Goal: Task Accomplishment & Management: Manage account settings

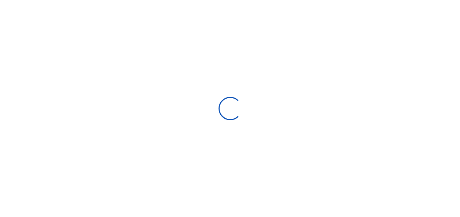
scroll to position [115, 84]
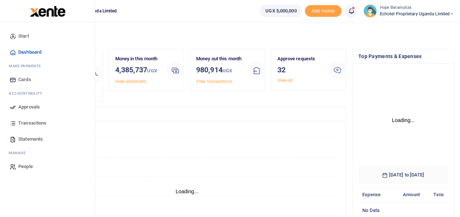
click at [33, 105] on span "Approvals" at bounding box center [29, 107] width 22 height 7
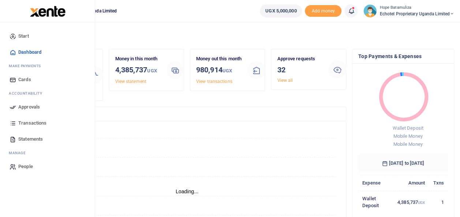
scroll to position [6, 6]
click at [36, 102] on link "Approvals" at bounding box center [47, 107] width 83 height 16
click at [36, 104] on span "Approvals" at bounding box center [29, 107] width 22 height 7
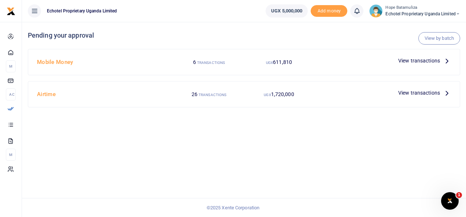
click at [447, 93] on icon at bounding box center [447, 93] width 8 height 8
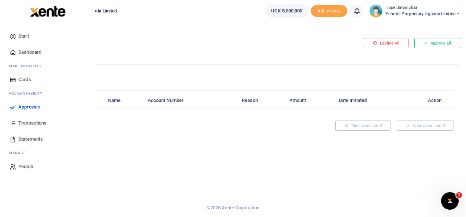
click at [39, 107] on span "Approvals" at bounding box center [29, 107] width 22 height 7
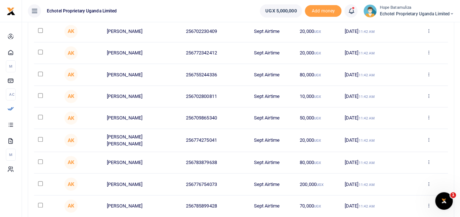
scroll to position [146, 0]
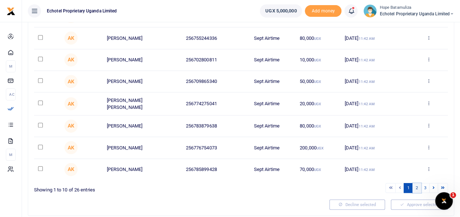
click at [417, 185] on link "2" at bounding box center [417, 188] width 9 height 10
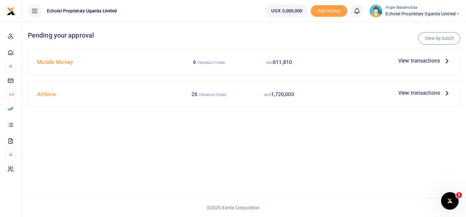
click at [443, 90] on icon at bounding box center [447, 93] width 8 height 8
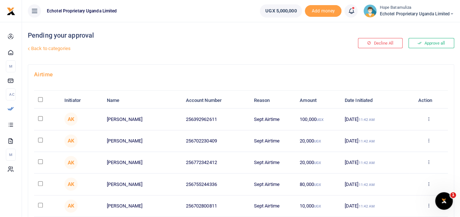
click at [40, 98] on input "\a \a : activate to sort column descending" at bounding box center [40, 99] width 5 height 5
checkbox input "true"
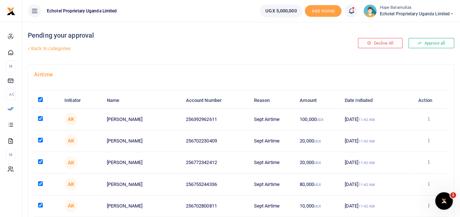
checkbox input "true"
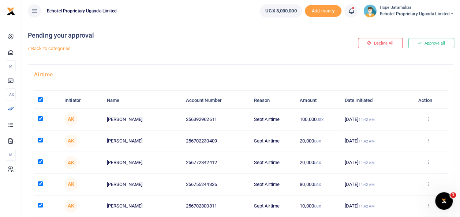
checkbox input "true"
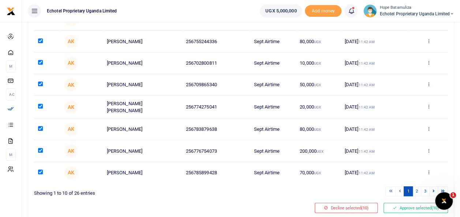
scroll to position [167, 0]
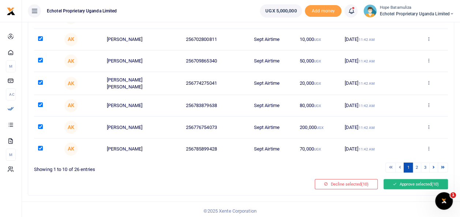
click at [416, 180] on button "Approve selected (10)" at bounding box center [416, 184] width 64 height 10
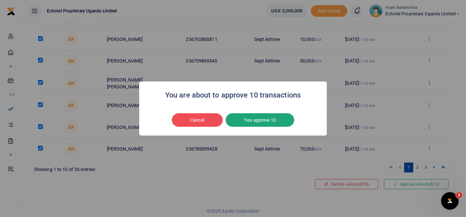
click at [271, 124] on button "Yes approve 10" at bounding box center [259, 120] width 68 height 14
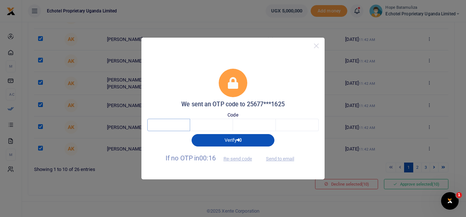
click at [186, 127] on input "text" at bounding box center [168, 125] width 43 height 12
type input "3"
type input "9"
type input "0"
type input "9"
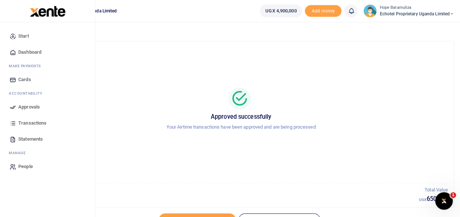
click at [28, 107] on span "Approvals" at bounding box center [29, 107] width 22 height 7
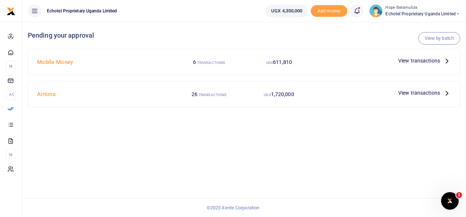
click at [446, 90] on icon at bounding box center [447, 93] width 8 height 8
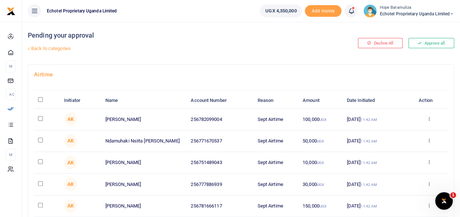
click at [41, 100] on input "\a \a : activate to sort column descending" at bounding box center [40, 99] width 5 height 5
checkbox input "true"
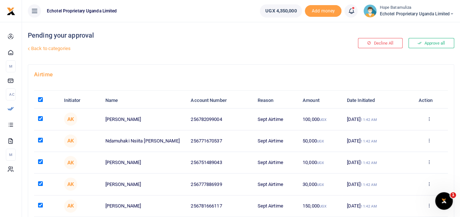
checkbox input "true"
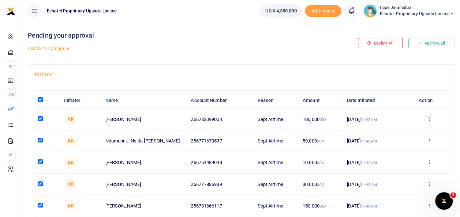
checkbox input "true"
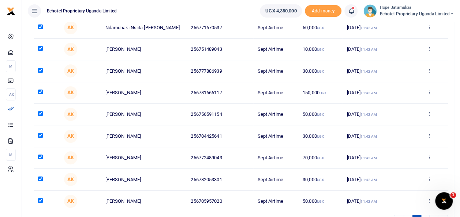
scroll to position [167, 0]
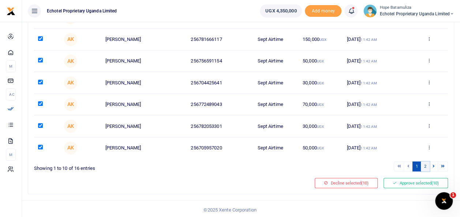
click at [426, 165] on link "2" at bounding box center [425, 167] width 9 height 10
click at [426, 163] on link "2" at bounding box center [425, 167] width 9 height 10
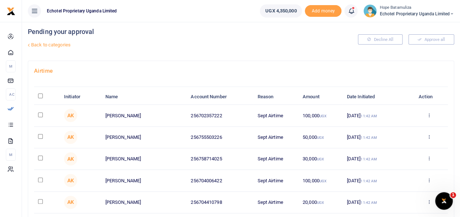
scroll to position [0, 0]
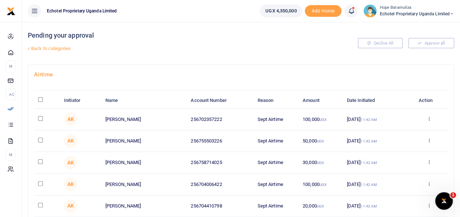
click at [42, 100] on input "\a \a : activate to sort column descending" at bounding box center [40, 99] width 5 height 5
checkbox input "true"
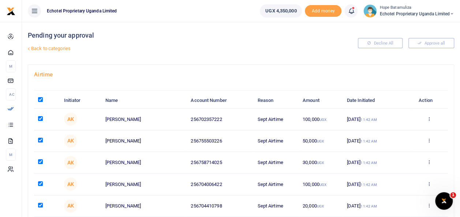
checkbox input "true"
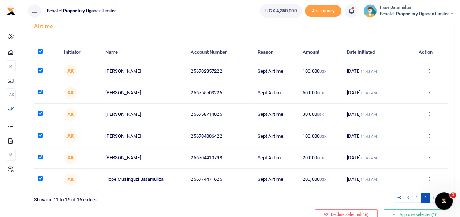
scroll to position [80, 0]
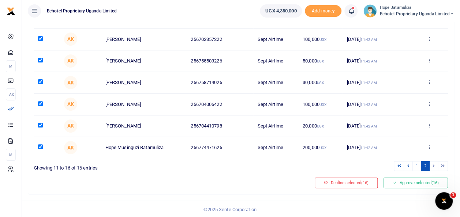
click at [435, 165] on li at bounding box center [434, 166] width 8 height 10
click at [414, 182] on button "Approve selected (16)" at bounding box center [416, 183] width 64 height 10
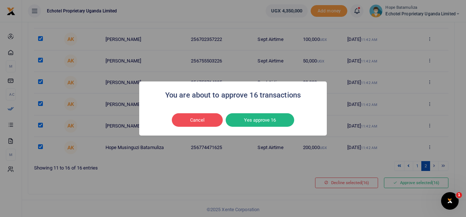
click at [270, 123] on button "Yes approve 16" at bounding box center [259, 120] width 68 height 14
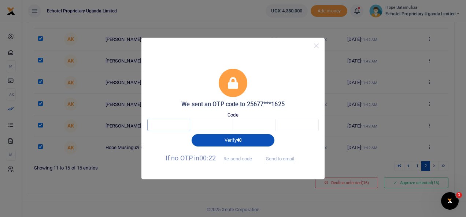
click at [176, 125] on input "text" at bounding box center [168, 125] width 43 height 12
type input "3"
type input "1"
type input "9"
type input "3"
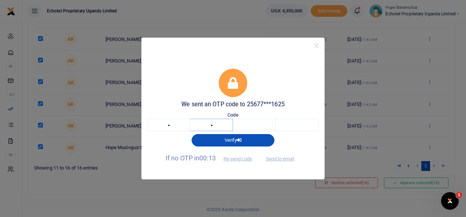
type input "2"
type input "1"
type input "9"
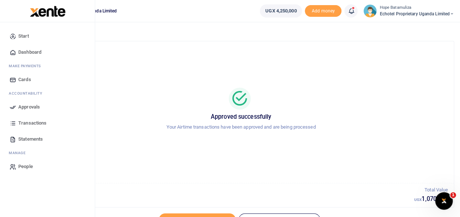
click at [30, 105] on span "Approvals" at bounding box center [29, 107] width 22 height 7
click at [37, 105] on span "Approvals" at bounding box center [29, 107] width 22 height 7
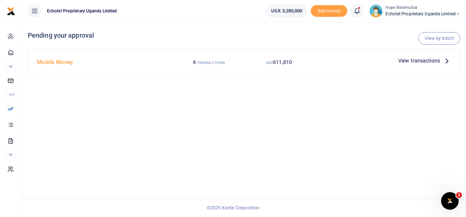
click at [447, 61] on icon at bounding box center [447, 61] width 8 height 8
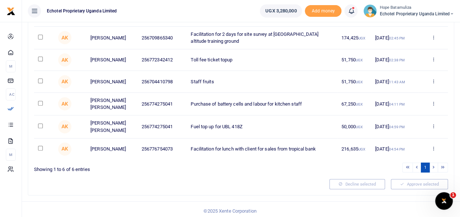
scroll to position [94, 0]
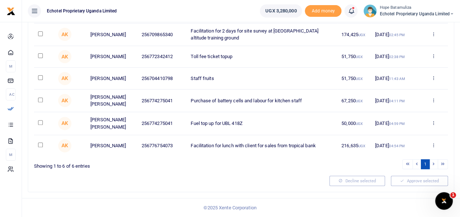
click at [40, 145] on input "checkbox" at bounding box center [40, 145] width 5 height 5
checkbox input "true"
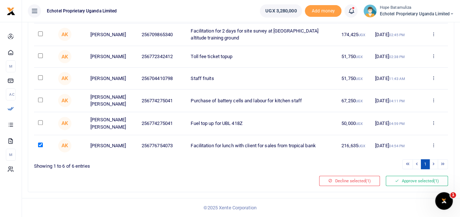
click at [41, 122] on input "checkbox" at bounding box center [40, 122] width 5 height 5
checkbox input "true"
click at [40, 77] on input "checkbox" at bounding box center [40, 77] width 5 height 5
checkbox input "true"
click at [42, 54] on input "checkbox" at bounding box center [40, 55] width 5 height 5
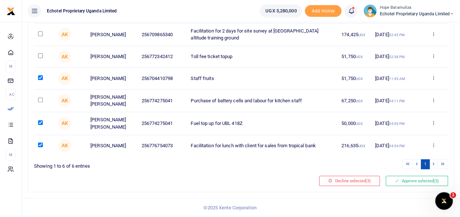
checkbox input "true"
click at [41, 32] on input "checkbox" at bounding box center [40, 33] width 5 height 5
checkbox input "true"
click at [408, 183] on button "Approve selected (5)" at bounding box center [417, 181] width 62 height 10
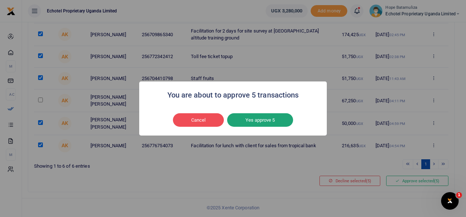
click at [256, 119] on button "Yes approve 5" at bounding box center [260, 120] width 66 height 14
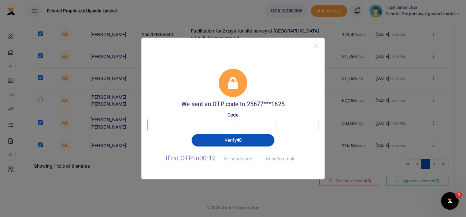
click at [179, 126] on input "text" at bounding box center [168, 125] width 43 height 12
type input "3"
type input "7"
type input "4"
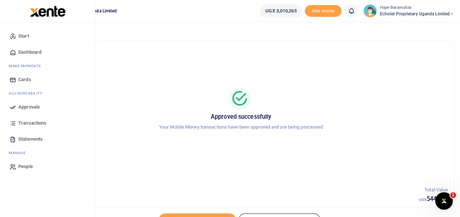
click at [31, 108] on span "Approvals" at bounding box center [29, 107] width 22 height 7
click at [35, 105] on span "Approvals" at bounding box center [29, 107] width 22 height 7
